Goal: Information Seeking & Learning: Learn about a topic

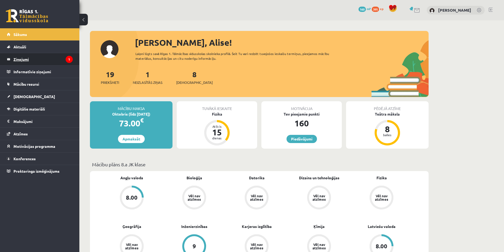
click at [25, 60] on legend "Ziņojumi 1" at bounding box center [42, 59] width 59 height 12
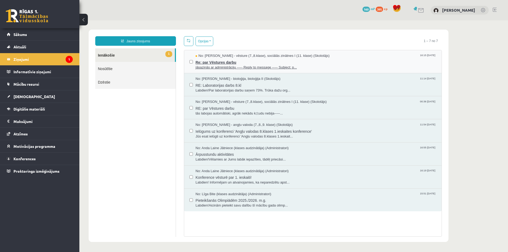
click at [232, 65] on span "jāsazinās ar administrāciju ----- Reply to message ----- Subject: p..." at bounding box center [316, 67] width 241 height 5
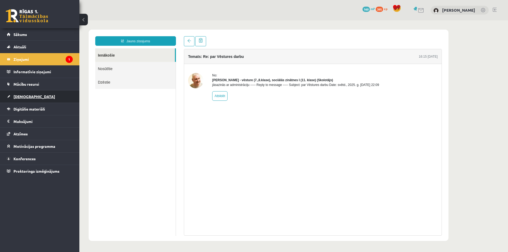
click at [19, 95] on span "[DEMOGRAPHIC_DATA]" at bounding box center [34, 96] width 42 height 5
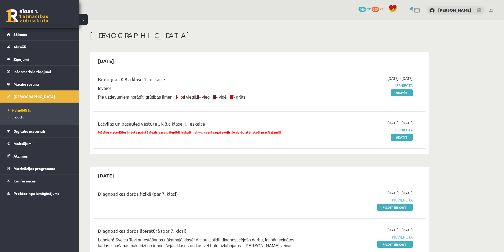
click at [19, 118] on span "Izlabotās" at bounding box center [16, 117] width 16 height 4
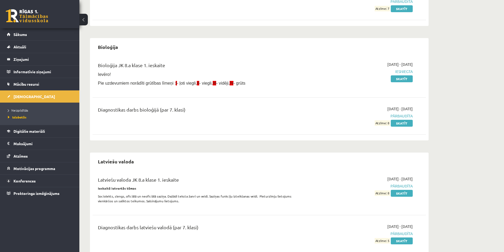
scroll to position [113, 0]
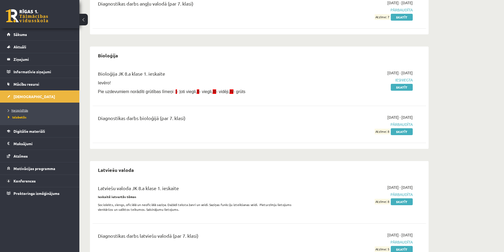
click at [27, 111] on span "Neizpildītās" at bounding box center [18, 110] width 20 height 4
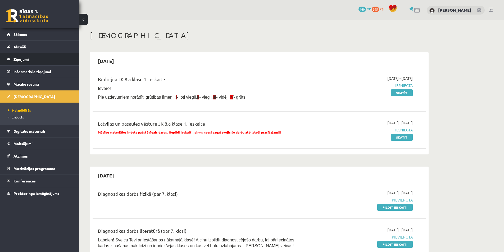
click at [24, 59] on legend "Ziņojumi 1" at bounding box center [42, 59] width 59 height 12
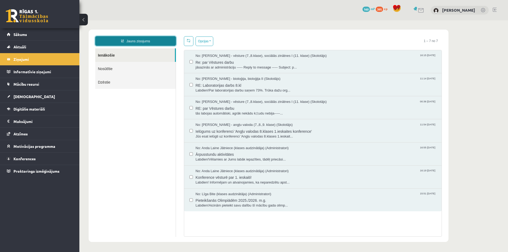
click at [141, 40] on link "Jauns ziņojums" at bounding box center [135, 41] width 81 height 10
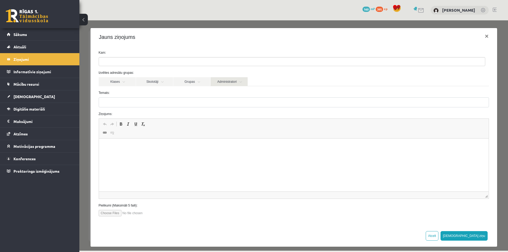
click at [237, 82] on link "Administratori" at bounding box center [229, 81] width 37 height 9
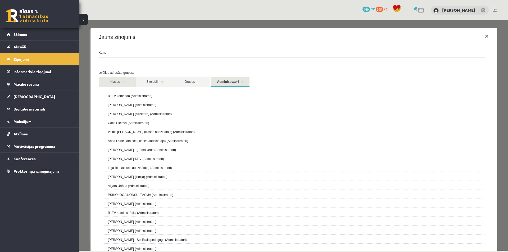
click at [123, 81] on link "Klases" at bounding box center [117, 82] width 37 height 10
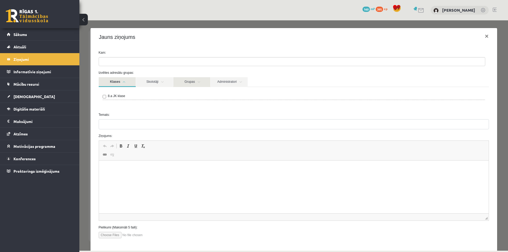
click at [201, 81] on link "Grupas" at bounding box center [191, 82] width 37 height 10
click at [166, 81] on link "Skolotāji" at bounding box center [154, 82] width 37 height 10
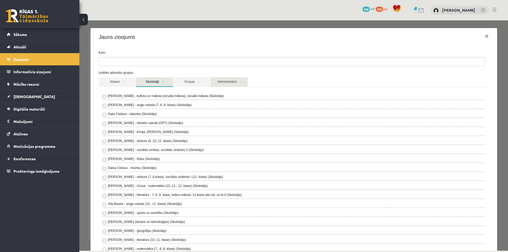
click at [238, 79] on link "Administratori" at bounding box center [229, 82] width 37 height 10
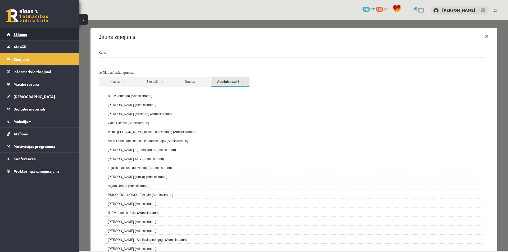
click at [22, 35] on span "Sākums" at bounding box center [19, 34] width 13 height 5
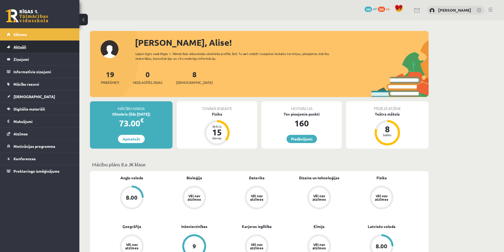
click at [14, 46] on span "Aktuāli" at bounding box center [19, 46] width 13 height 5
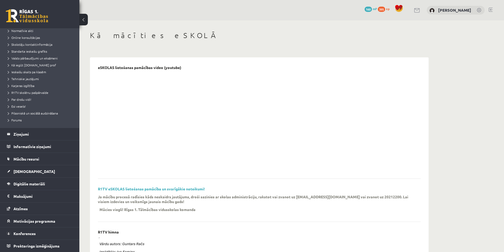
click at [106, 15] on div "0 Dāvanas 160 mP 395 xp Alise Dilevka" at bounding box center [291, 10] width 425 height 20
click at [24, 134] on legend "Ziņojumi 0" at bounding box center [42, 134] width 59 height 12
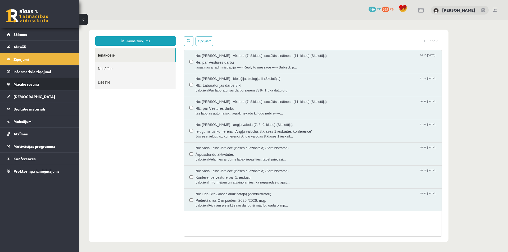
click at [36, 85] on span "Mācību resursi" at bounding box center [26, 84] width 26 height 5
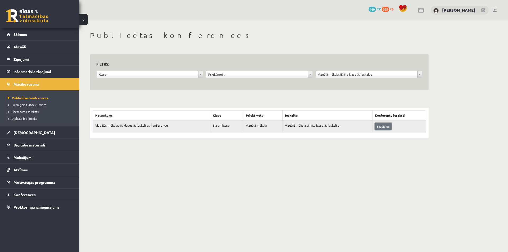
click at [385, 127] on link "Skatīties" at bounding box center [383, 126] width 17 height 7
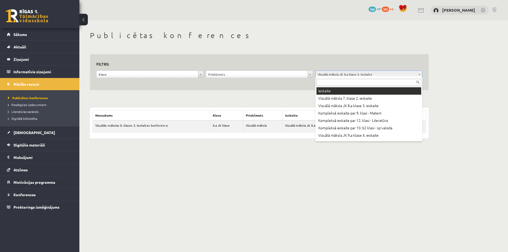
click at [385, 83] on input "text" at bounding box center [369, 82] width 105 height 7
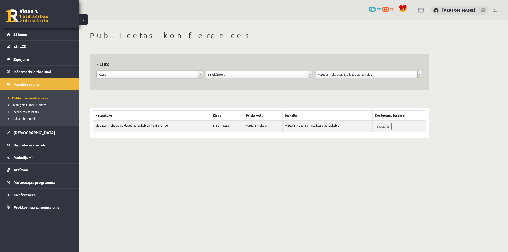
click at [36, 112] on span "Literatūras saraksts" at bounding box center [23, 112] width 31 height 4
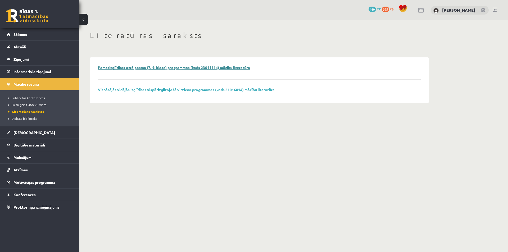
click at [210, 69] on link "Pamatizglītības otrā posma (7.-9. klase) programmas (kods 23011114) mācību lite…" at bounding box center [174, 67] width 152 height 5
click at [496, 8] on link at bounding box center [495, 10] width 4 height 4
